Goal: Book appointment/travel/reservation

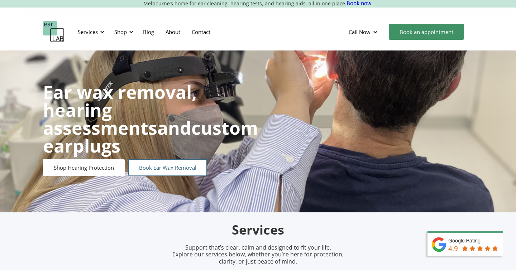
click at [157, 161] on link "Book Ear Wax Removal" at bounding box center [167, 167] width 79 height 17
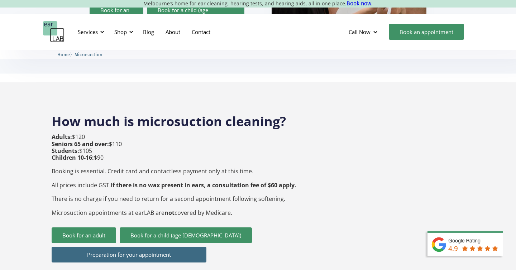
scroll to position [224, 0]
